Goal: Transaction & Acquisition: Purchase product/service

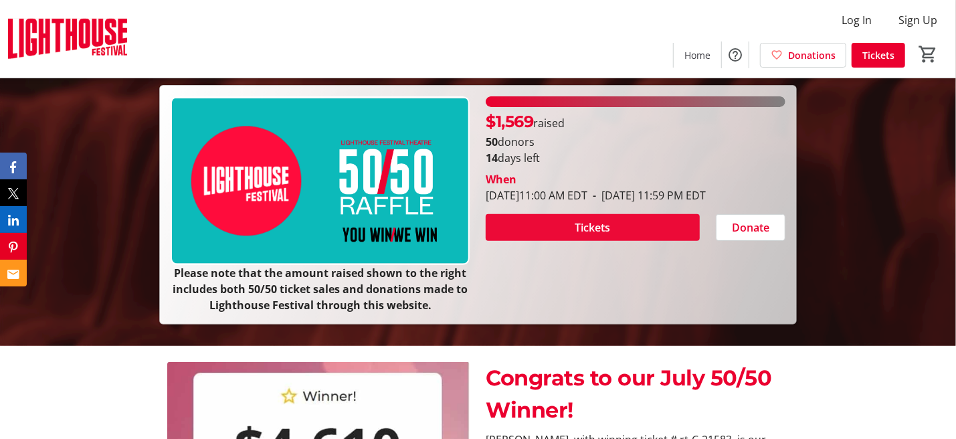
scroll to position [134, 0]
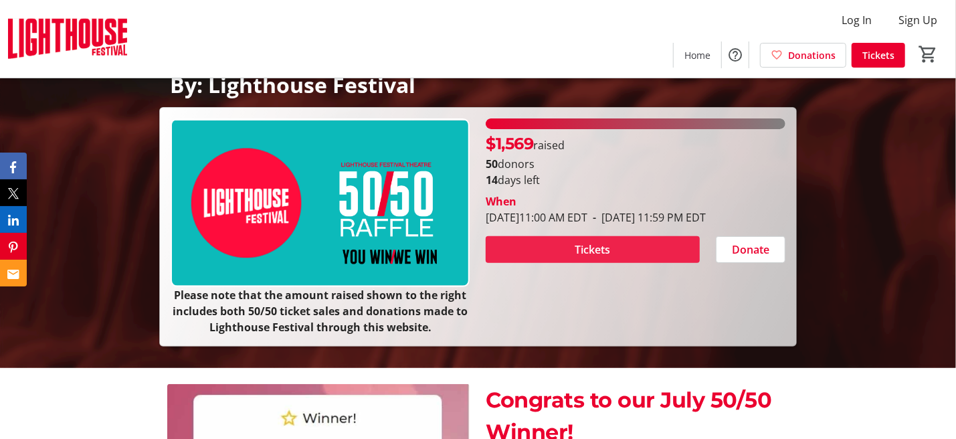
click at [590, 258] on span "Tickets" at bounding box center [593, 250] width 35 height 16
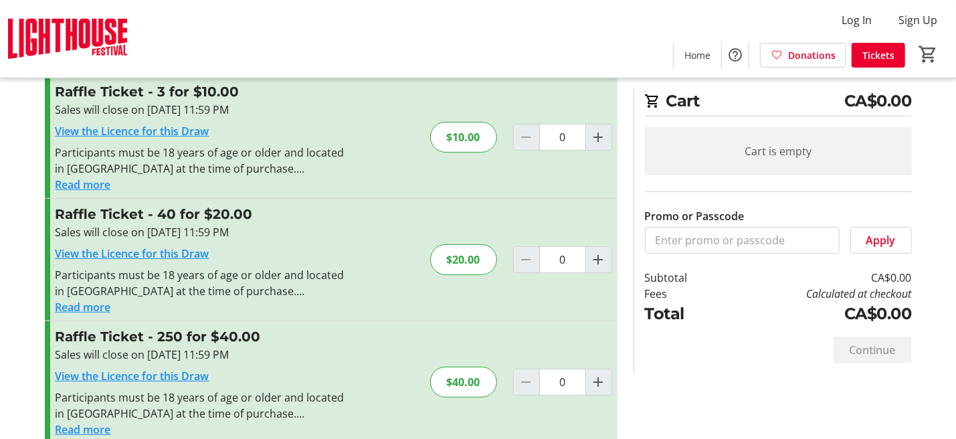
scroll to position [54, 0]
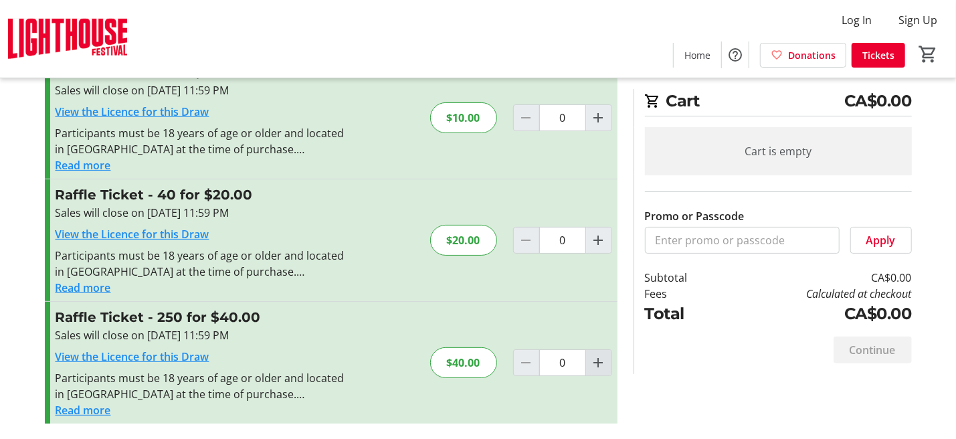
click at [594, 359] on mat-icon "Increment by one" at bounding box center [599, 363] width 16 height 16
type input "1"
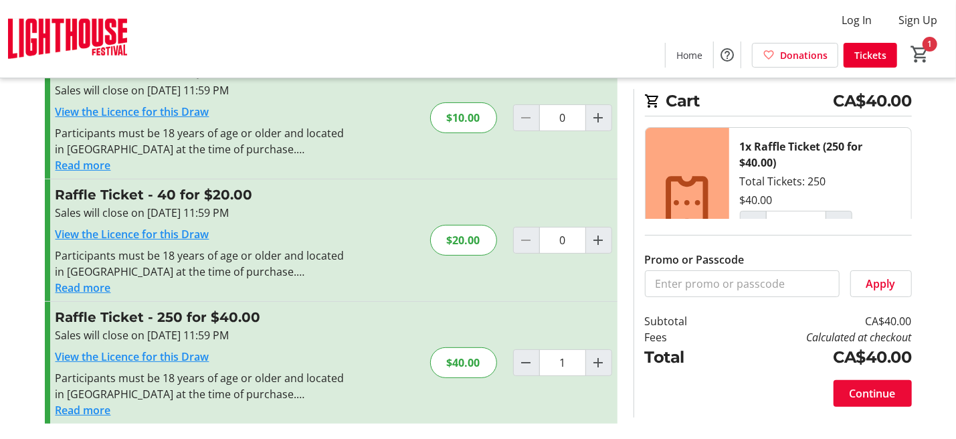
click at [865, 392] on span "Continue" at bounding box center [873, 393] width 46 height 16
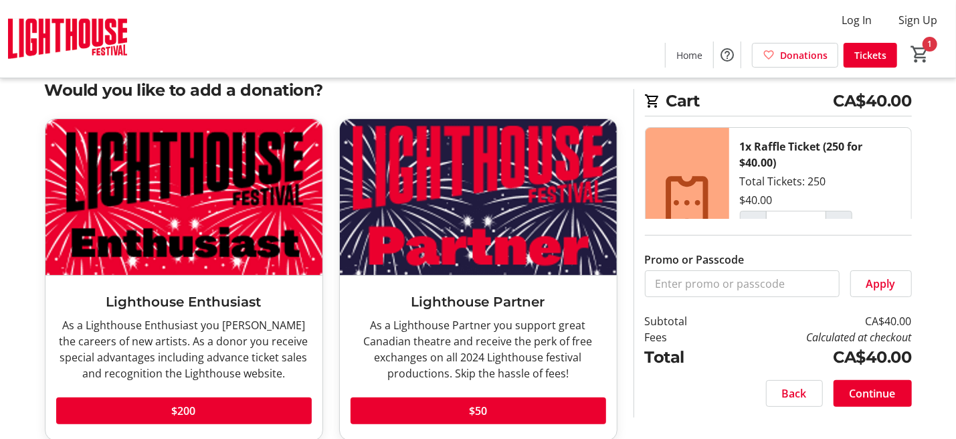
scroll to position [50, 0]
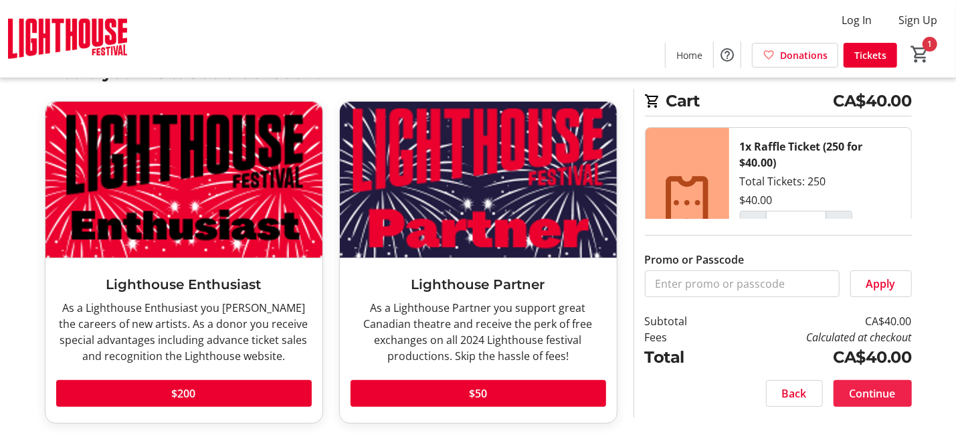
click at [885, 387] on span "Continue" at bounding box center [873, 393] width 46 height 16
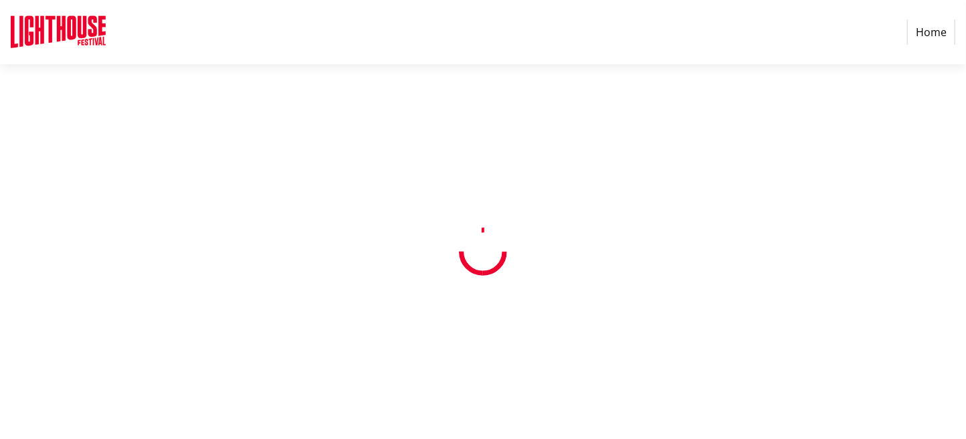
select select "CA"
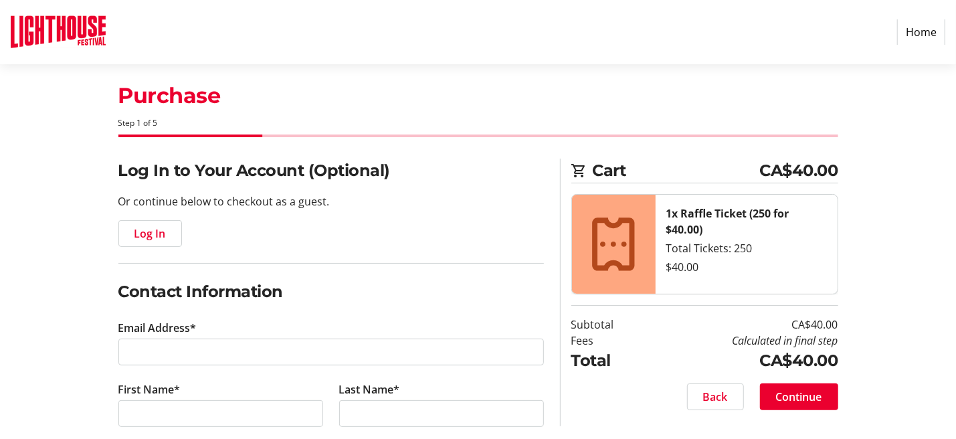
scroll to position [67, 0]
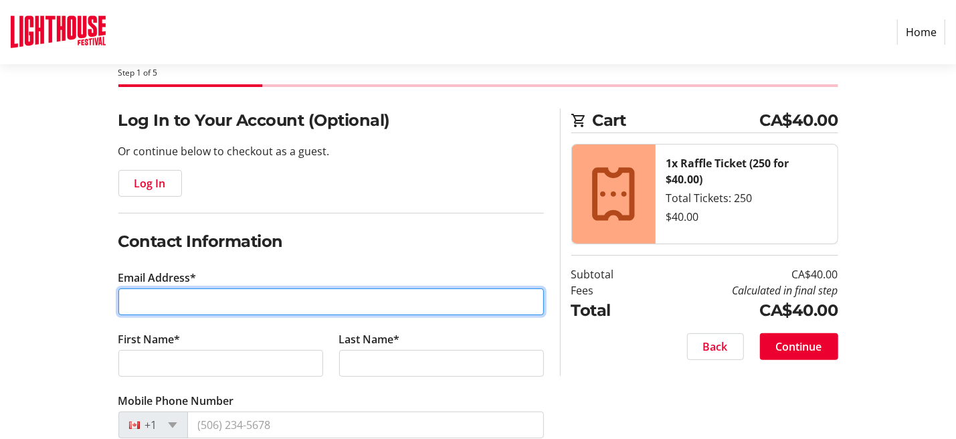
click at [159, 300] on input "Email Address*" at bounding box center [331, 301] width 426 height 27
type input "[EMAIL_ADDRESS][DOMAIN_NAME]"
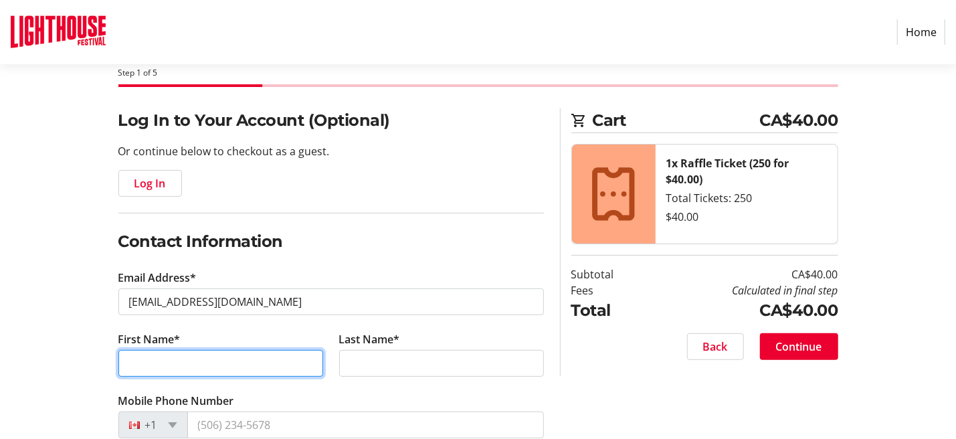
type input "[PERSON_NAME]"
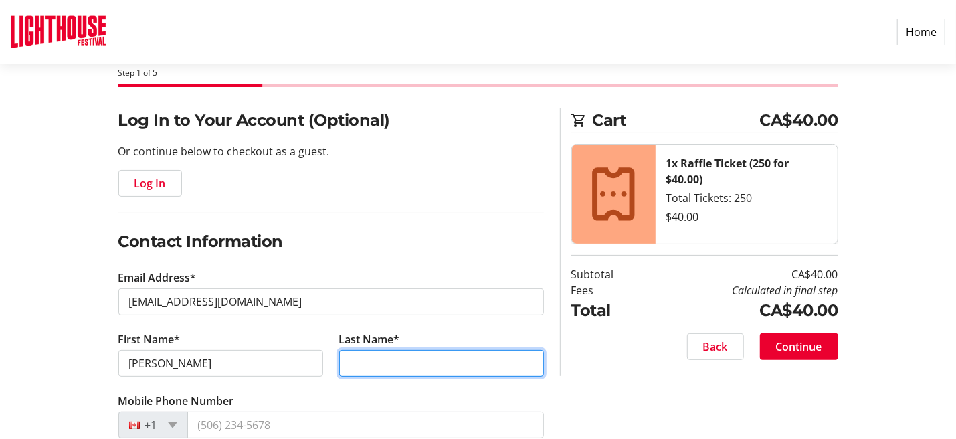
type input "[PERSON_NAME]"
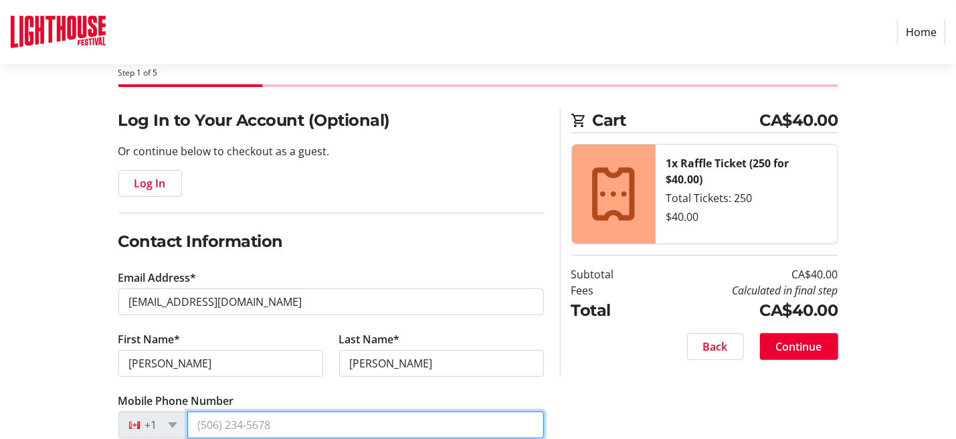
type input "[PHONE_NUMBER]"
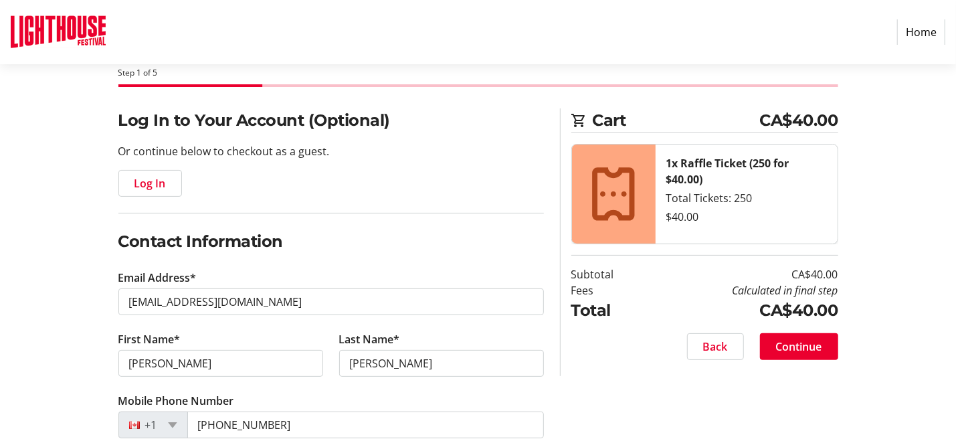
type input "[STREET_ADDRESS]"
type input "Welland"
select select "ON"
type input "L3B4S8"
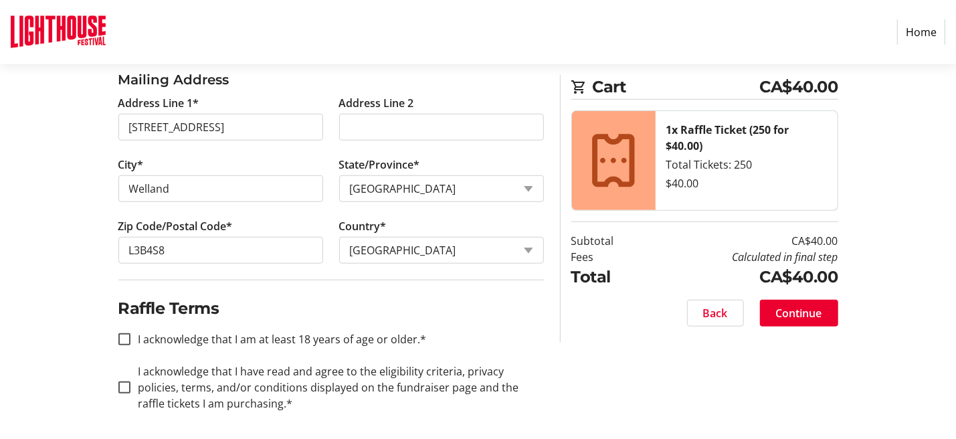
scroll to position [547, 0]
click at [122, 333] on input "I acknowledge that I am at least 18 years of age or older.*" at bounding box center [124, 338] width 12 height 12
checkbox input "true"
click at [109, 381] on div at bounding box center [124, 386] width 32 height 32
checkbox input "true"
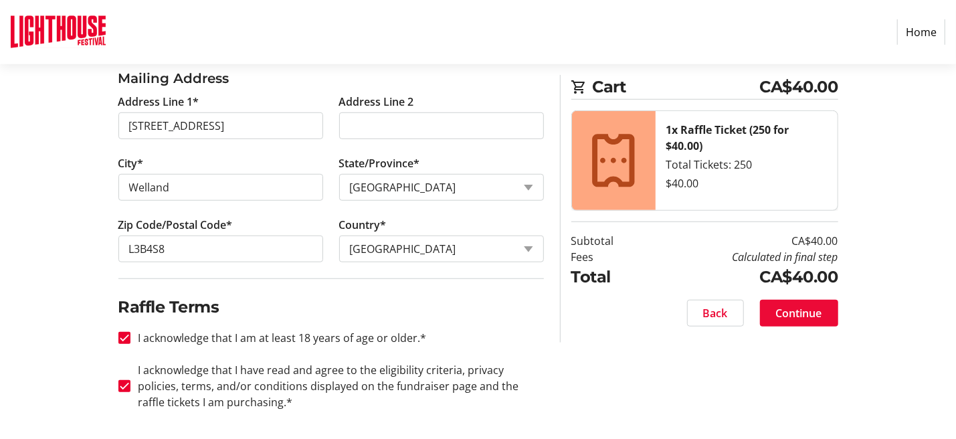
click at [805, 313] on span "Continue" at bounding box center [799, 313] width 46 height 16
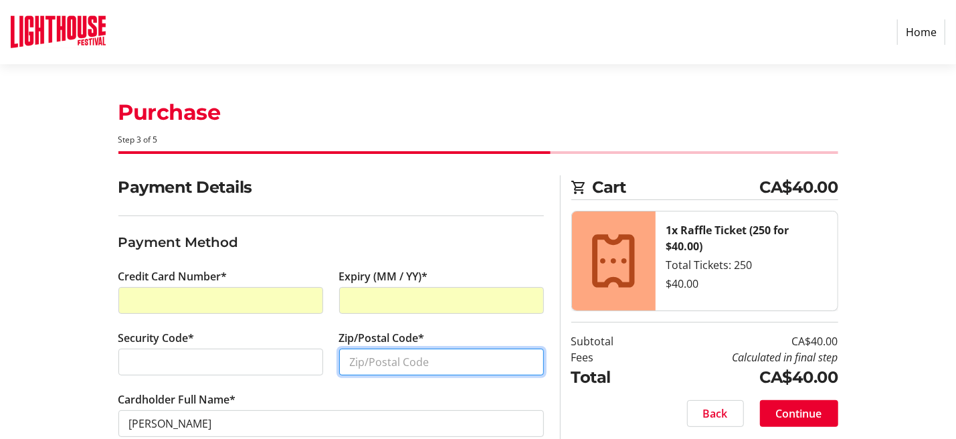
click at [365, 363] on input "Zip/Postal Code*" at bounding box center [441, 362] width 205 height 27
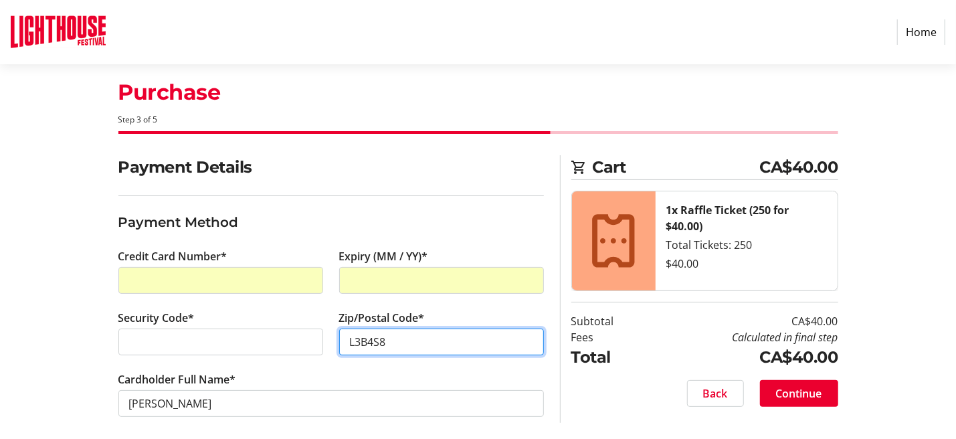
scroll to position [29, 0]
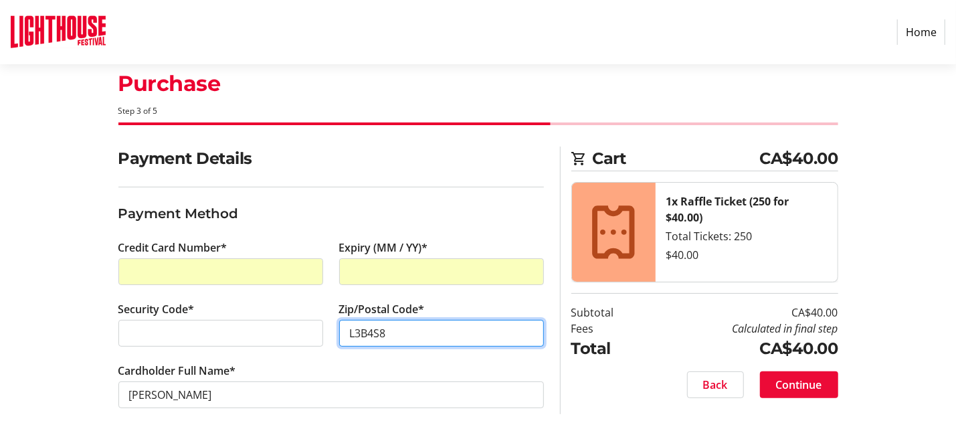
type input "L3B4S8"
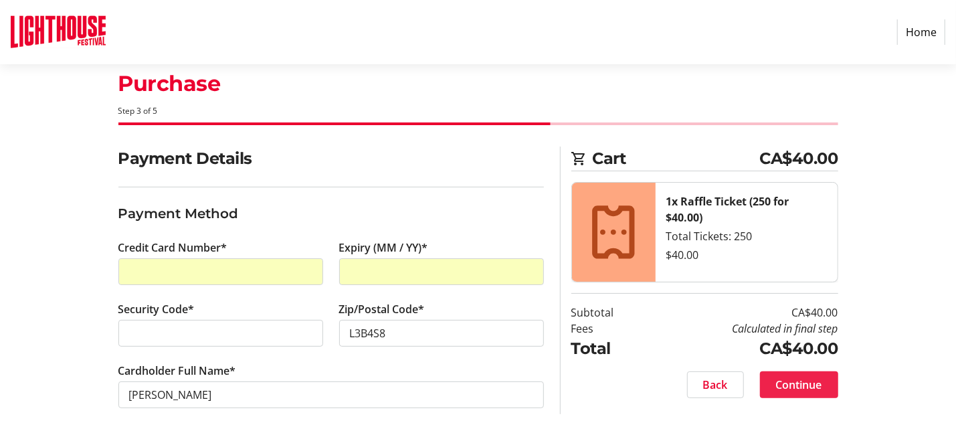
click at [790, 379] on span "Continue" at bounding box center [799, 385] width 46 height 16
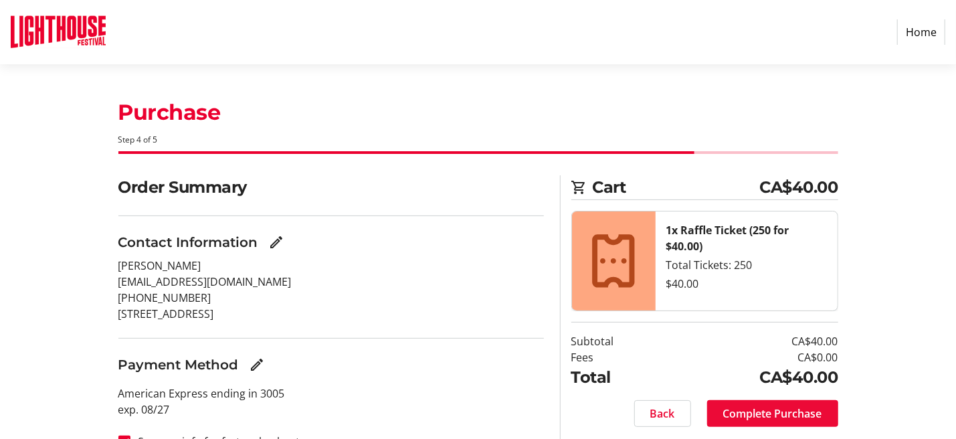
click at [794, 414] on span "Complete Purchase" at bounding box center [772, 414] width 99 height 16
